Goal: Task Accomplishment & Management: Use online tool/utility

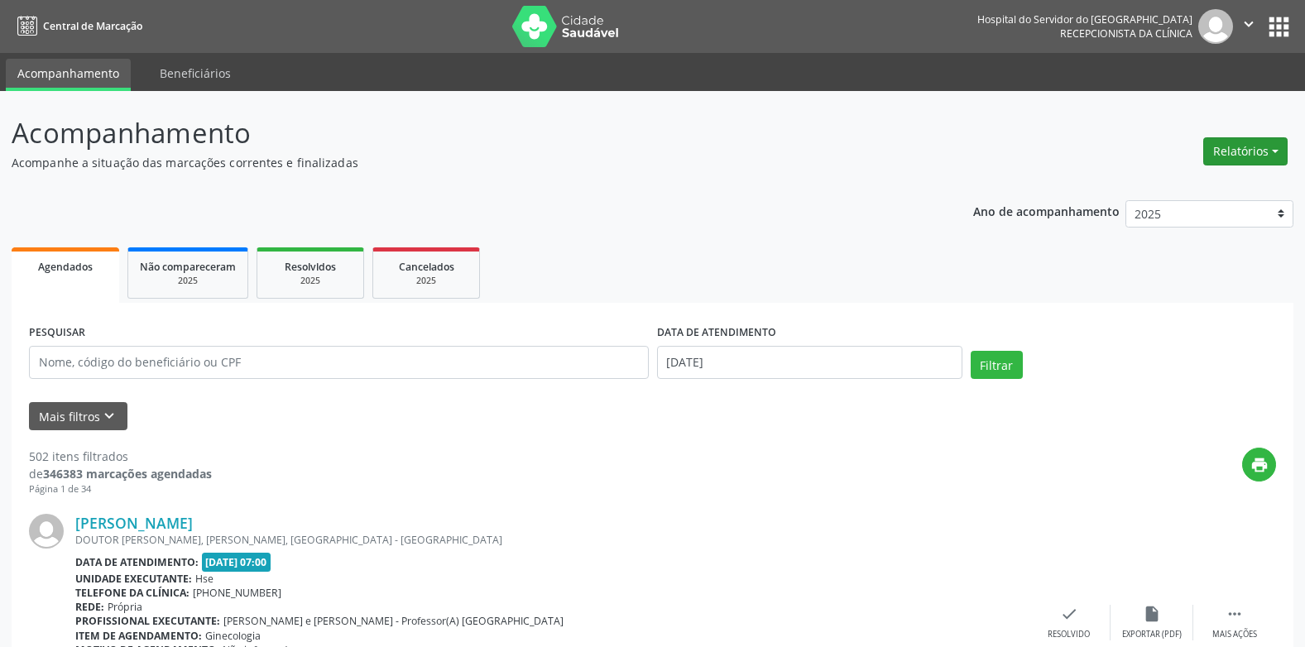
click at [1233, 142] on button "Relatórios" at bounding box center [1245, 151] width 84 height 28
click at [1206, 189] on link "Agendamentos" at bounding box center [1198, 186] width 178 height 23
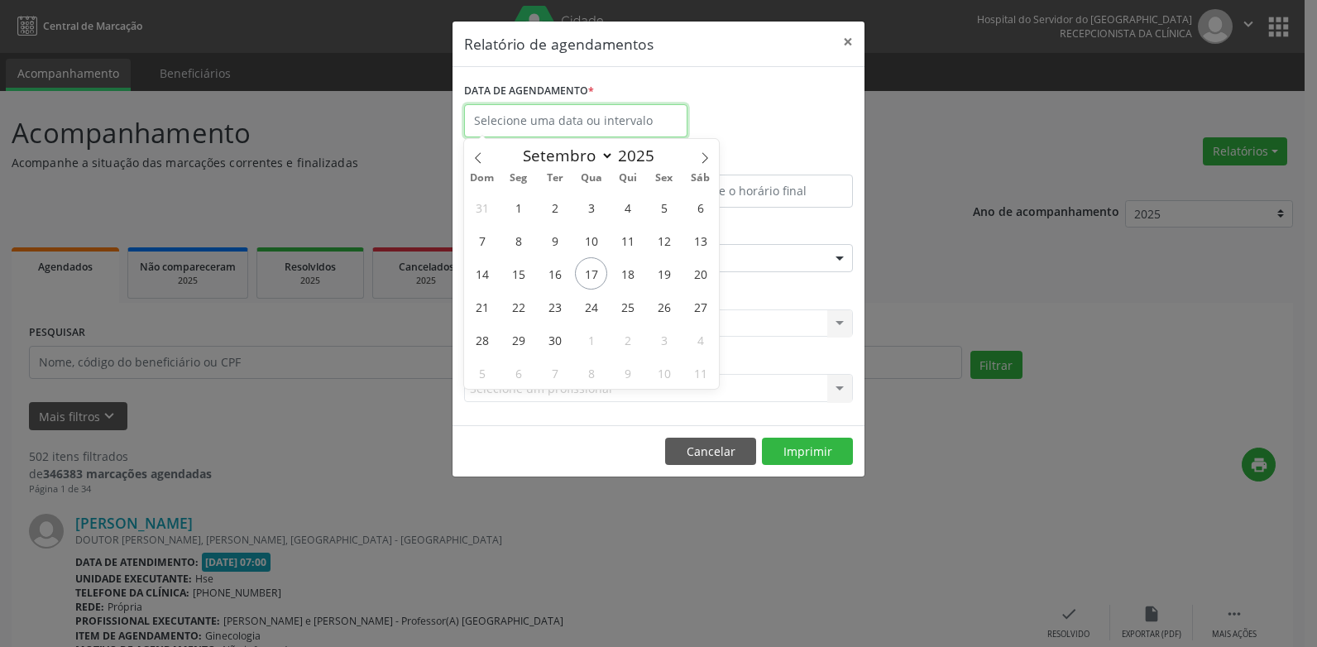
click at [645, 119] on input "text" at bounding box center [575, 120] width 223 height 33
click at [598, 279] on span "17" at bounding box center [591, 273] width 32 height 32
type input "[DATE]"
click at [598, 279] on span "17" at bounding box center [591, 273] width 32 height 32
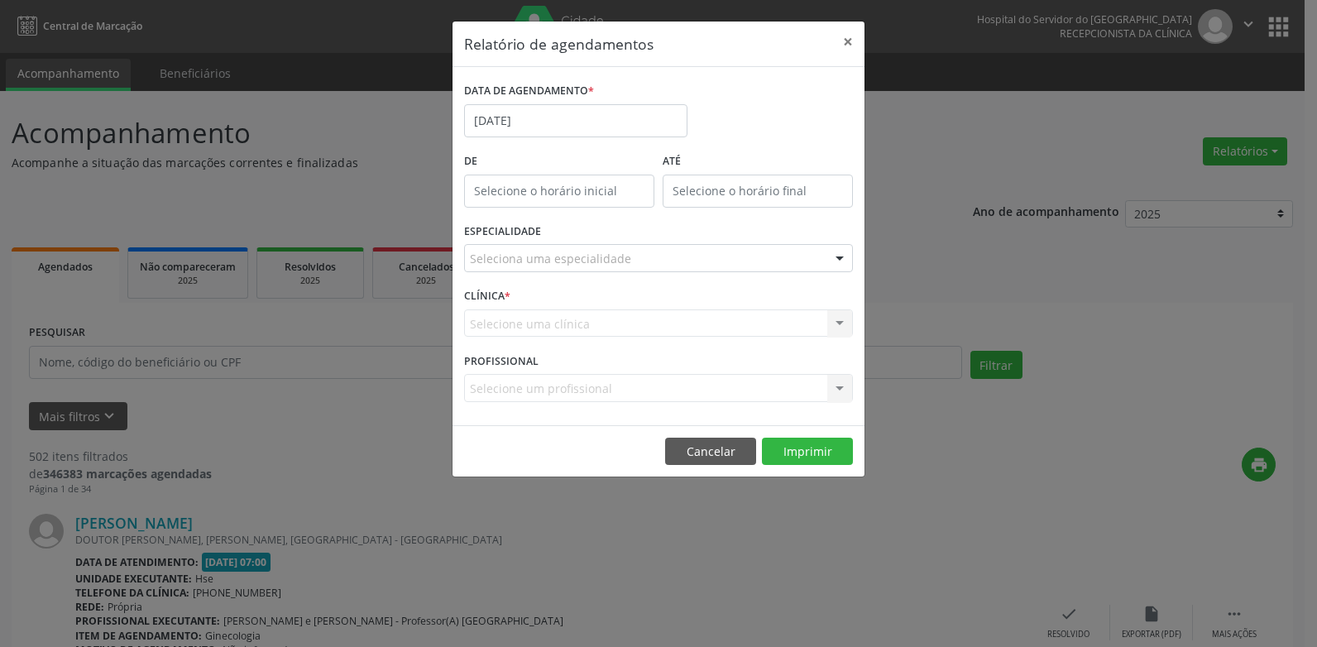
click at [558, 274] on div "ESPECIALIDADE Seleciona uma especialidade Todas as especialidades Alergologia A…" at bounding box center [658, 251] width 397 height 65
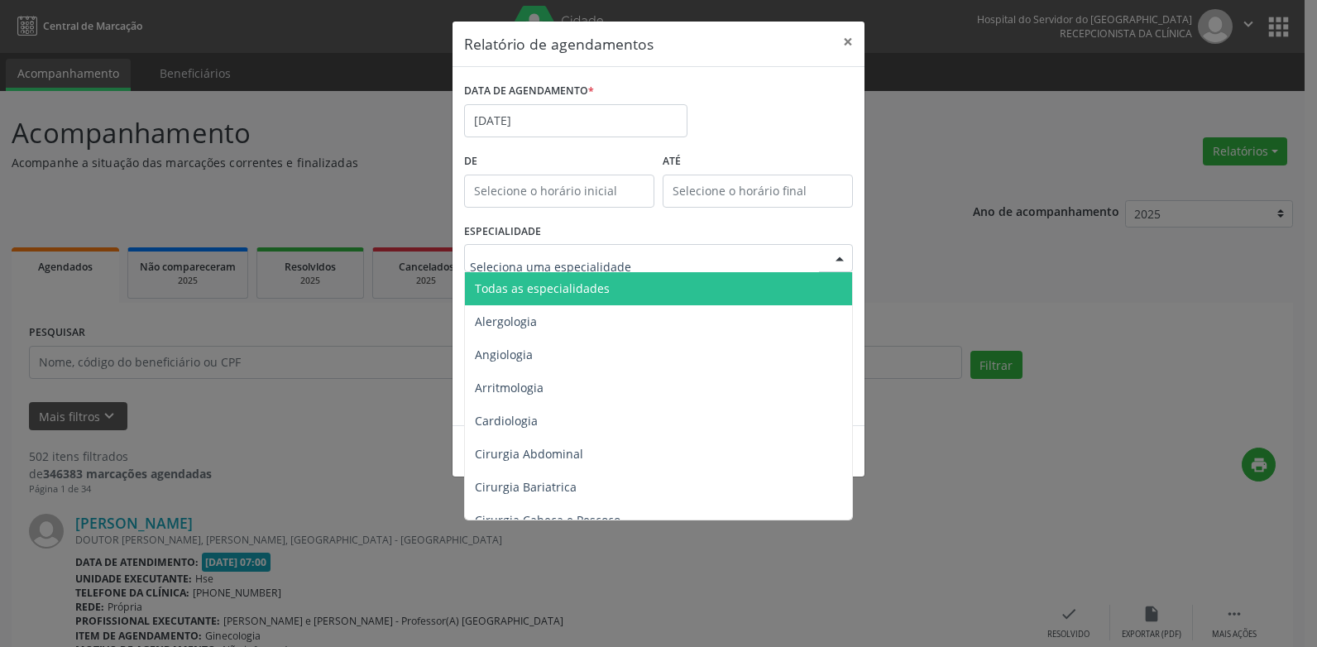
click at [551, 296] on span "Todas as especialidades" at bounding box center [660, 288] width 390 height 33
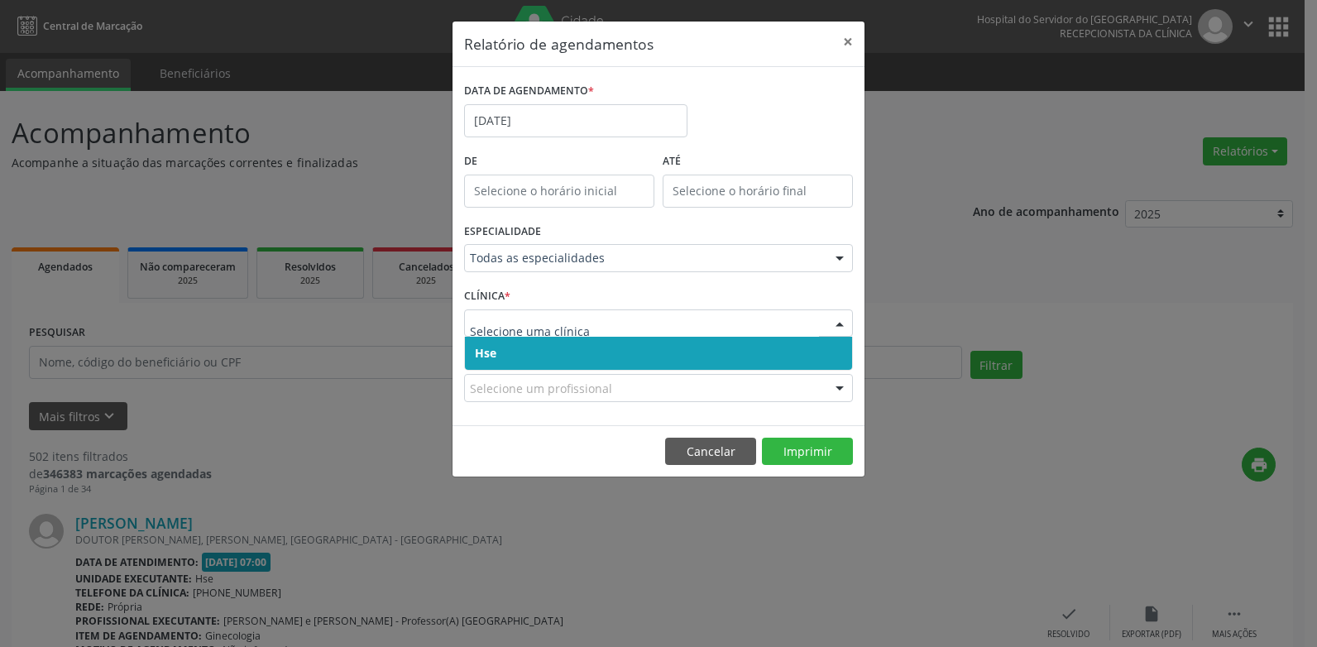
click at [529, 324] on input "text" at bounding box center [644, 331] width 349 height 33
click at [522, 350] on span "Hse" at bounding box center [658, 353] width 387 height 33
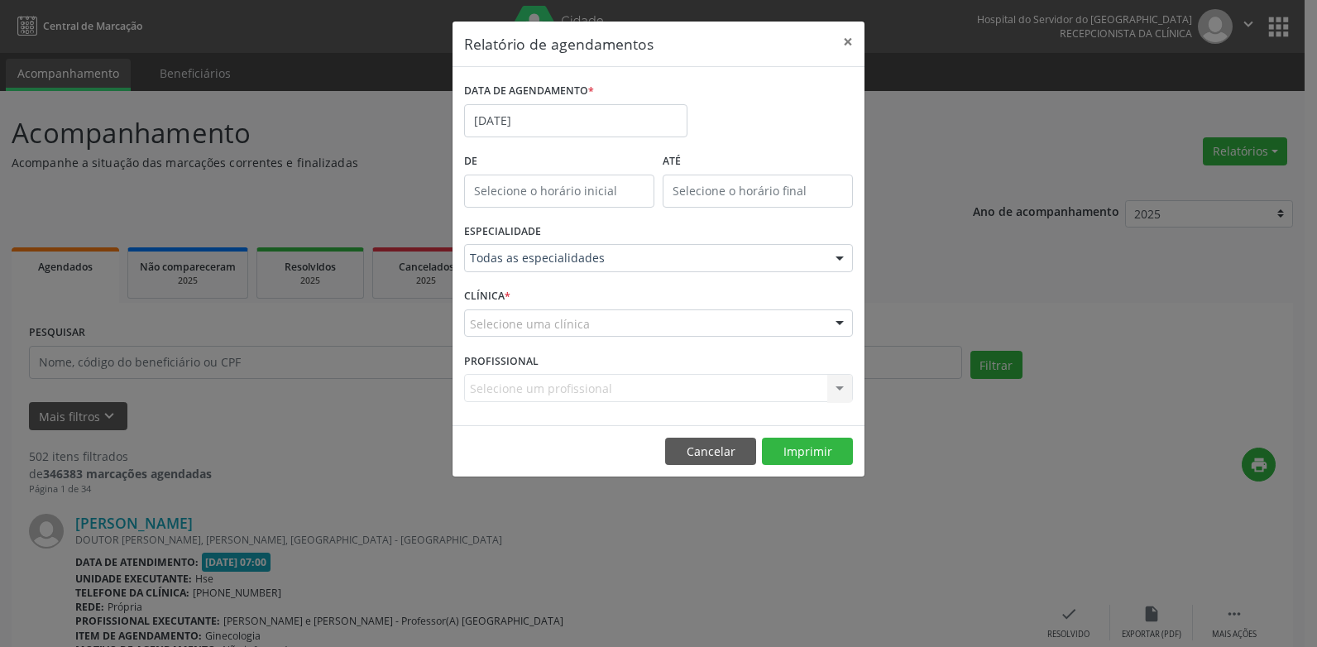
click at [716, 339] on div "CLÍNICA * Selecione uma clínica Hse Nenhum resultado encontrado para: " " Não h…" at bounding box center [658, 316] width 397 height 65
click at [711, 329] on div "Selecione uma clínica" at bounding box center [658, 323] width 389 height 28
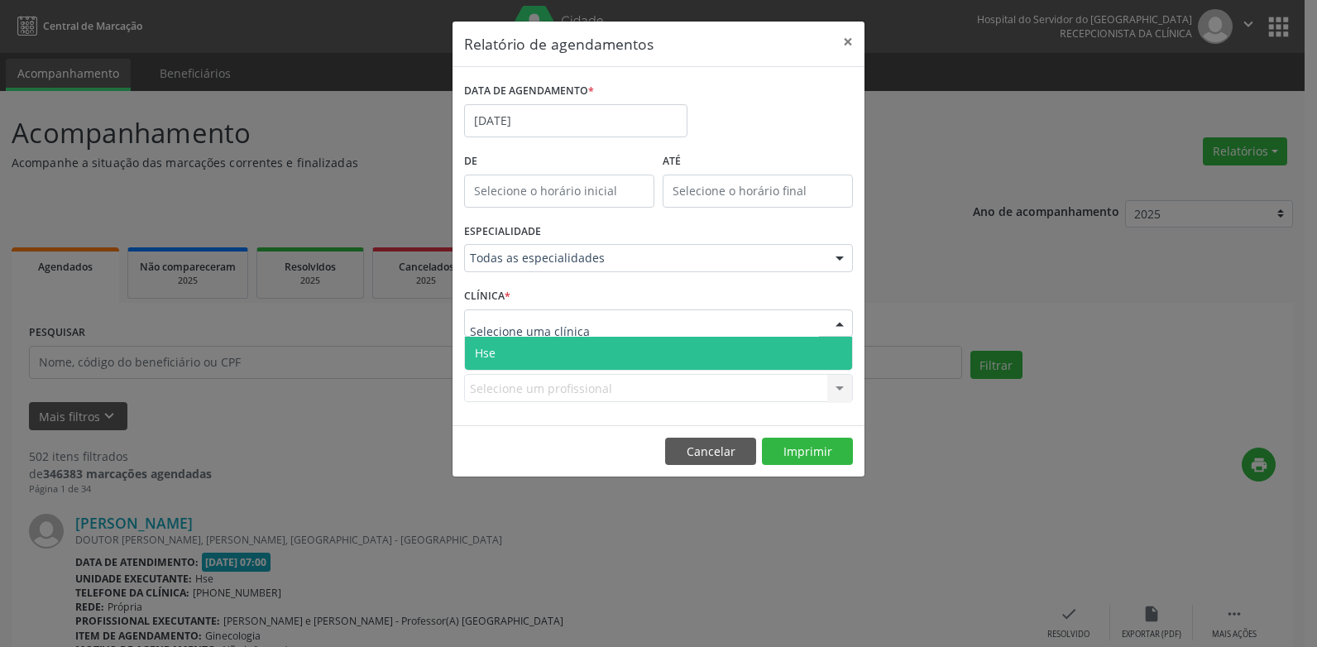
click at [682, 357] on span "Hse" at bounding box center [658, 353] width 387 height 33
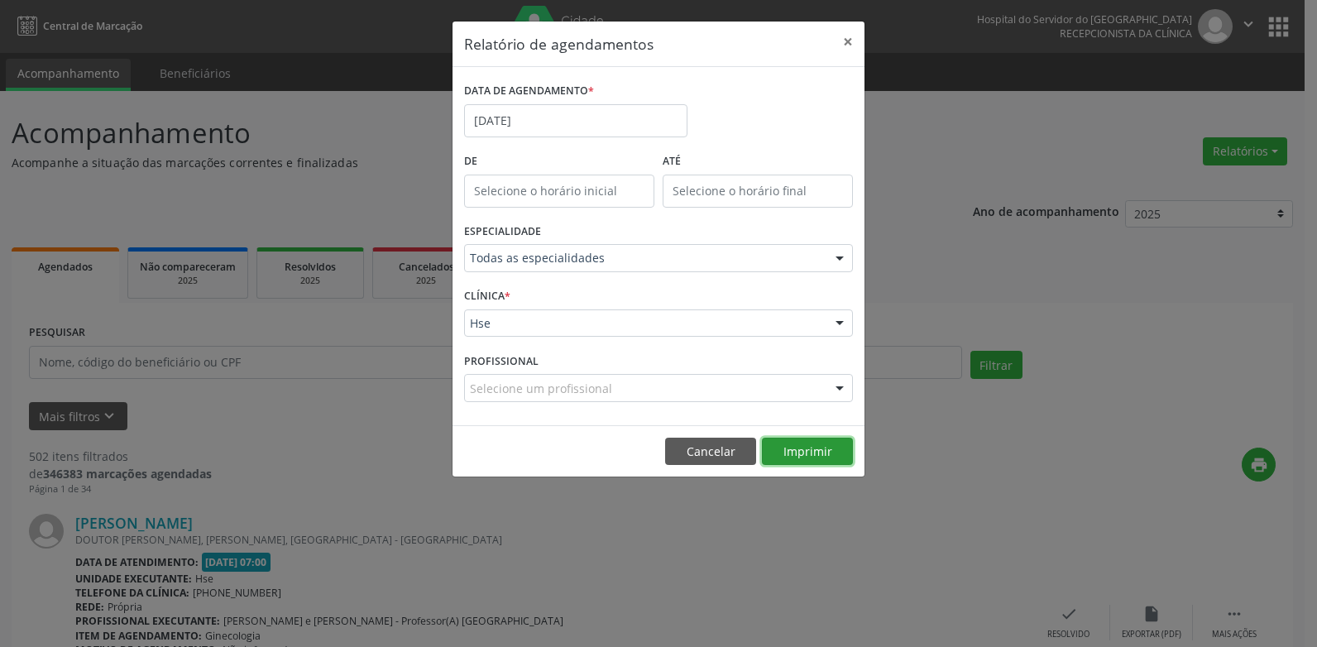
click at [813, 450] on button "Imprimir" at bounding box center [807, 452] width 91 height 28
